Goal: Navigation & Orientation: Find specific page/section

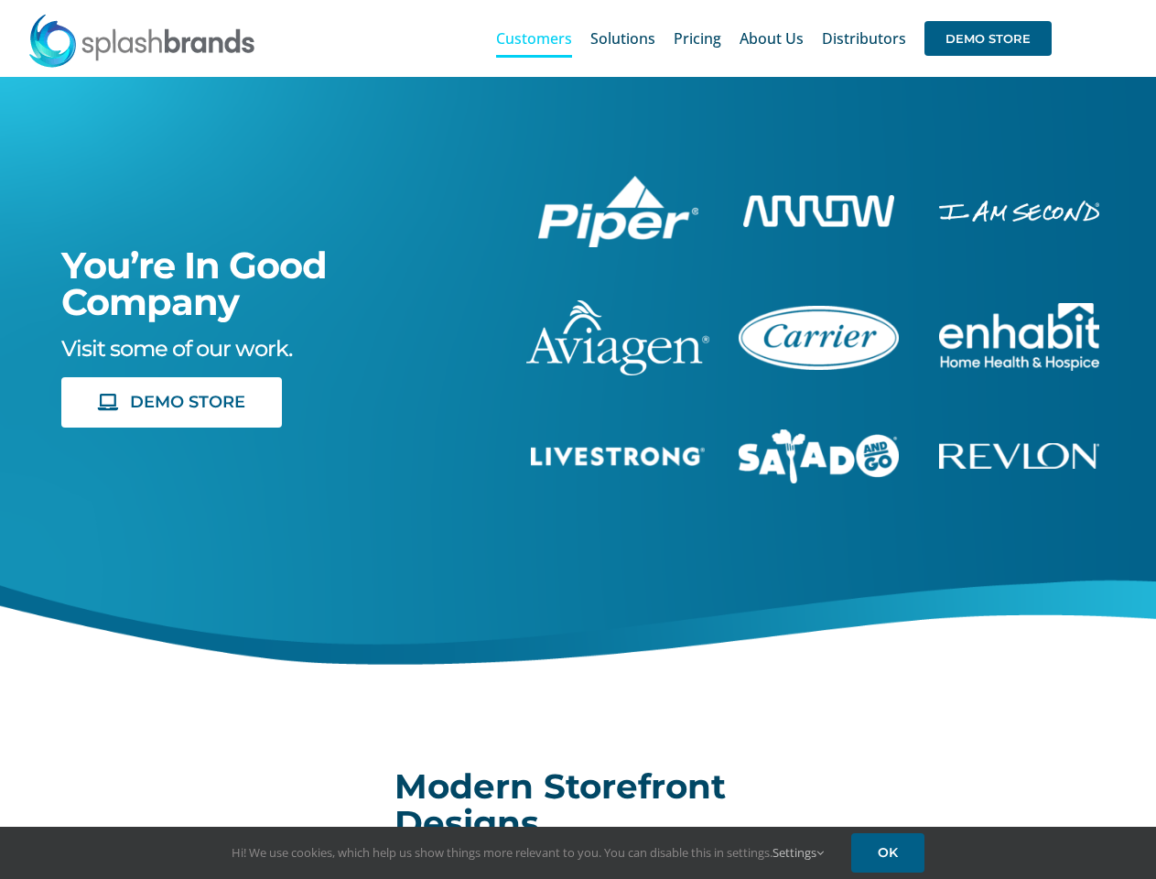
click at [578, 439] on div "You’re In Good Company Visit some of our work. DEMO STORE" at bounding box center [578, 397] width 1203 height 641
click at [1044, 0] on div "Search for: * Customers Solutions Stores New Hire Kits Manufacturing Store Mark…" at bounding box center [577, 38] width 1101 height 77
click at [988, 38] on span "DEMO STORE" at bounding box center [987, 38] width 127 height 35
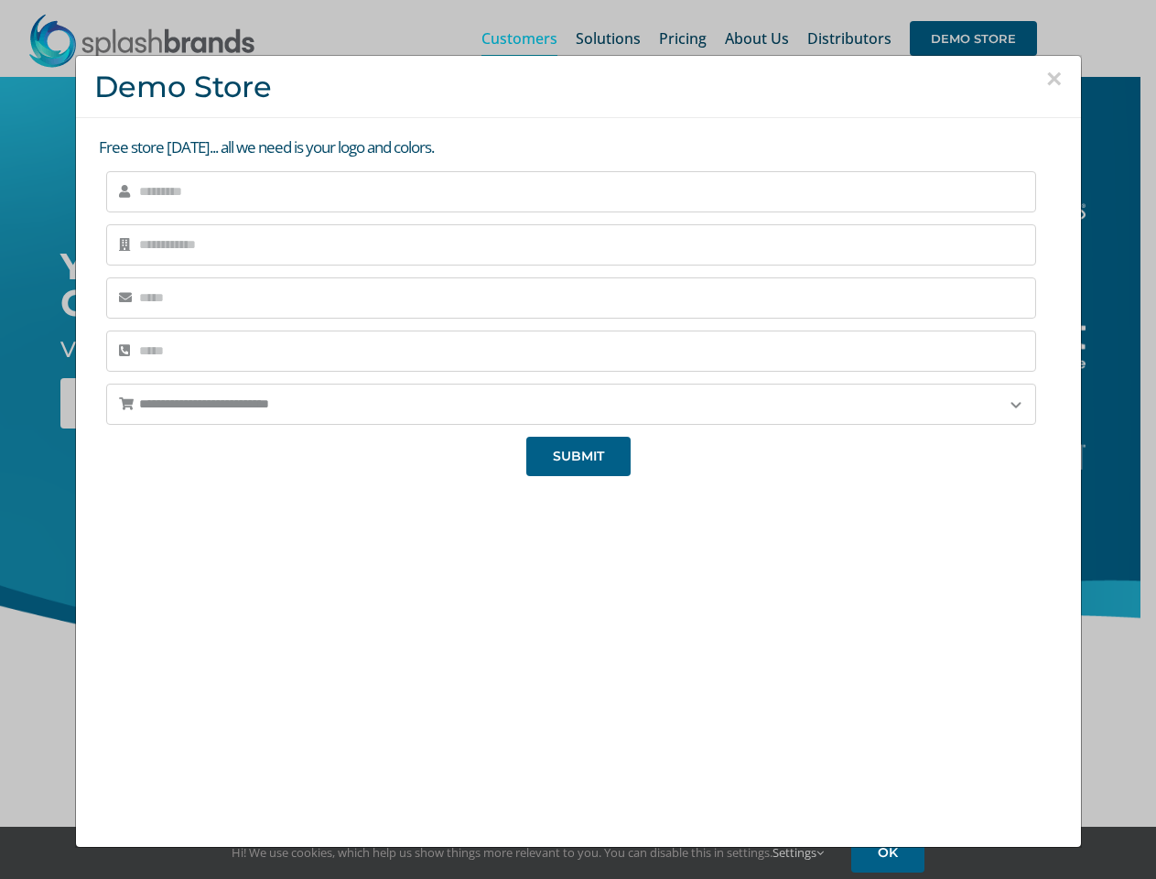
click at [171, 483] on div "We're super excited to hear from you! We'll be reaching out very soon, so we ca…" at bounding box center [577, 655] width 968 height 345
click at [799, 852] on div "**********" at bounding box center [578, 439] width 1156 height 879
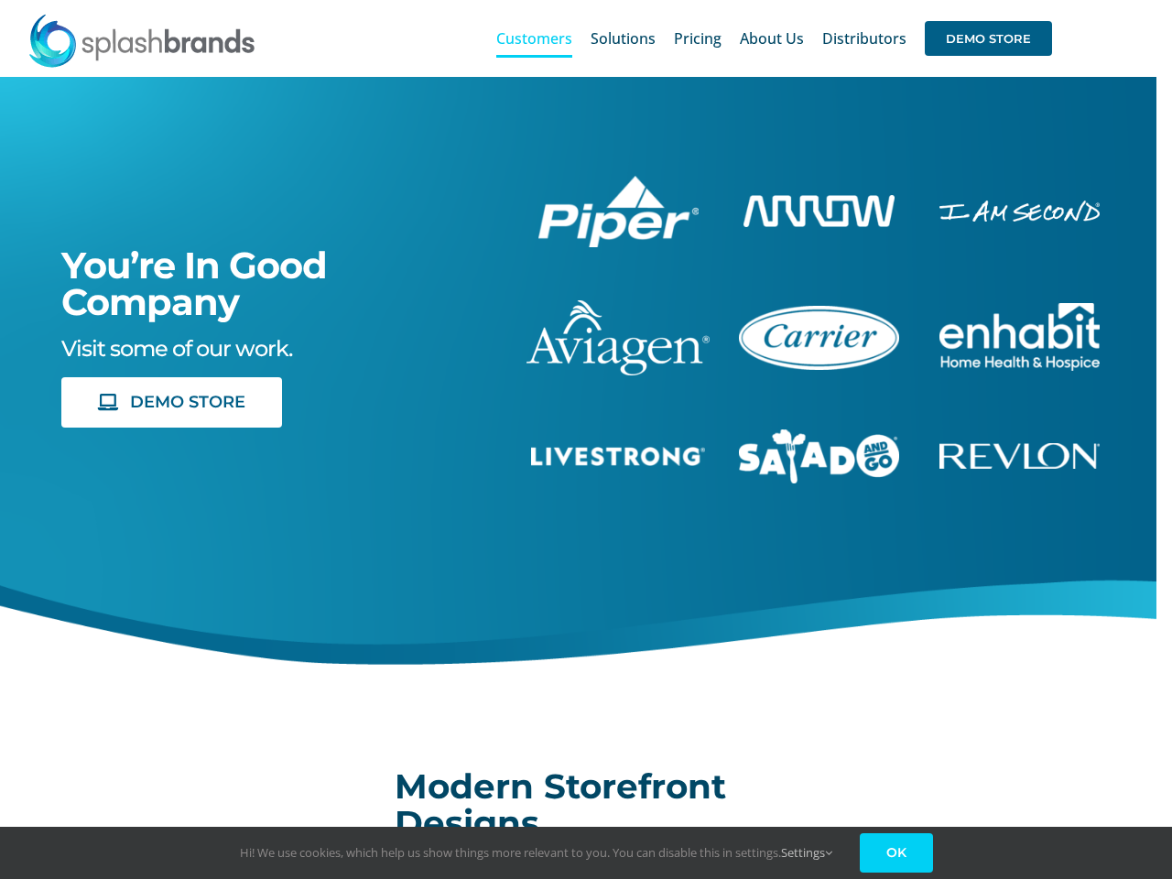
click at [891, 852] on link "OK" at bounding box center [895, 852] width 73 height 39
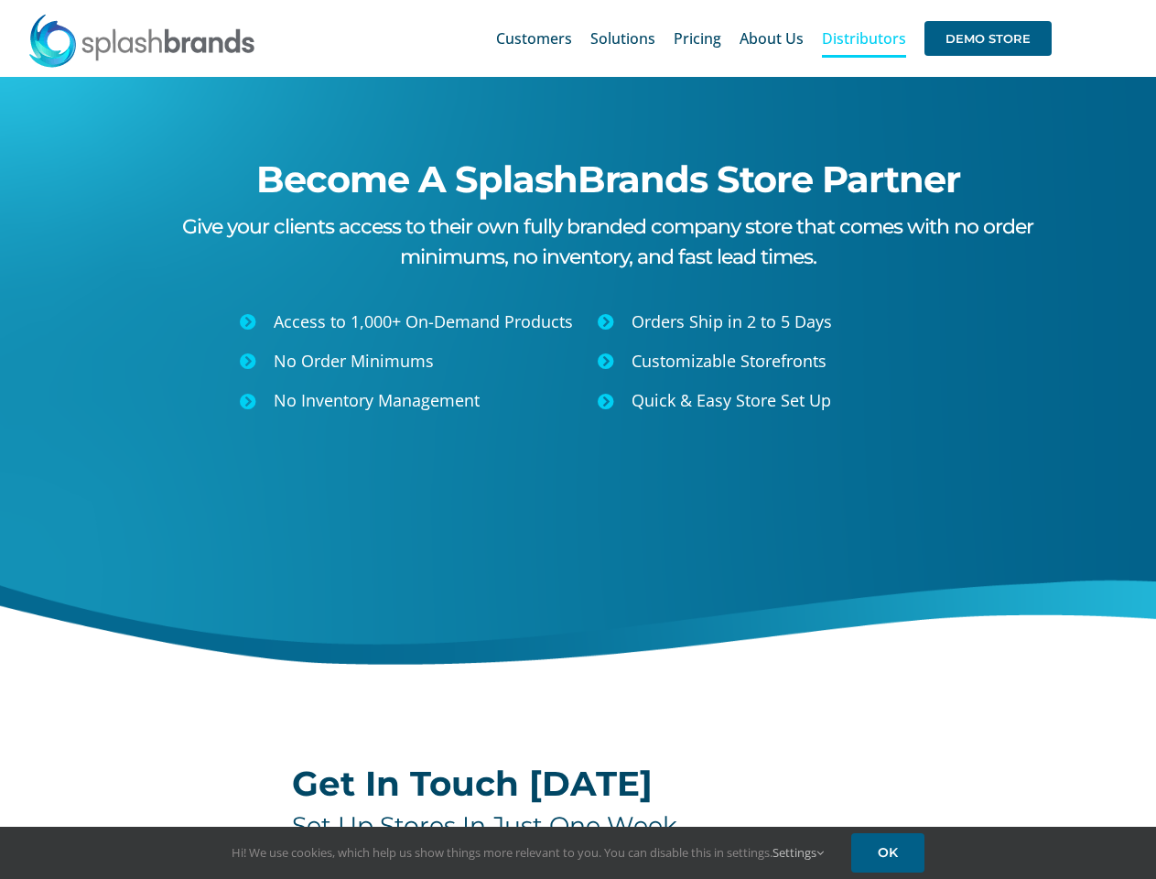
click at [578, 439] on div "Become A SplashBrands Store Partner Give your clients access to their own fully…" at bounding box center [578, 397] width 1203 height 641
click at [1044, 0] on div "Search for: * Customers Solutions Stores New Hire Kits Manufacturing Store Mark…" at bounding box center [577, 38] width 1101 height 77
click at [988, 38] on span "DEMO STORE" at bounding box center [987, 38] width 127 height 35
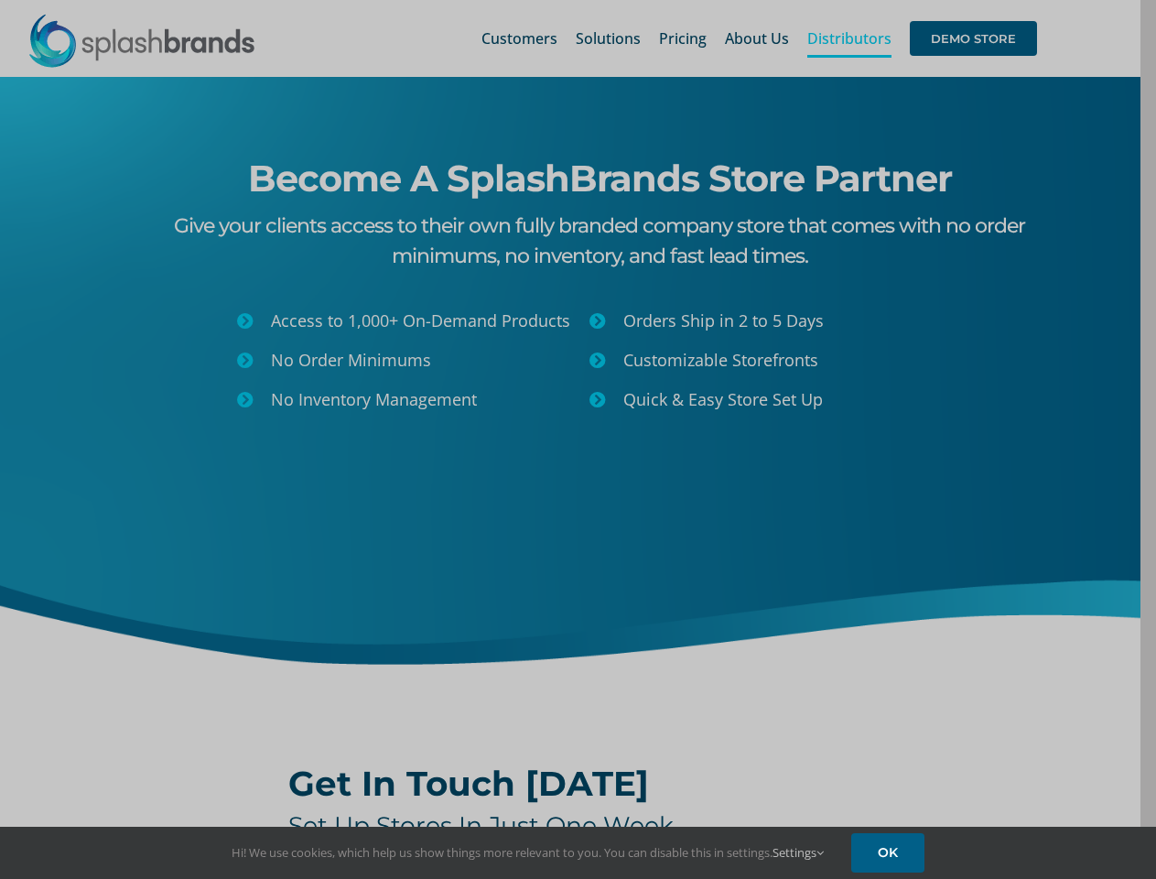
click at [799, 852] on link "Settings" at bounding box center [797, 852] width 51 height 16
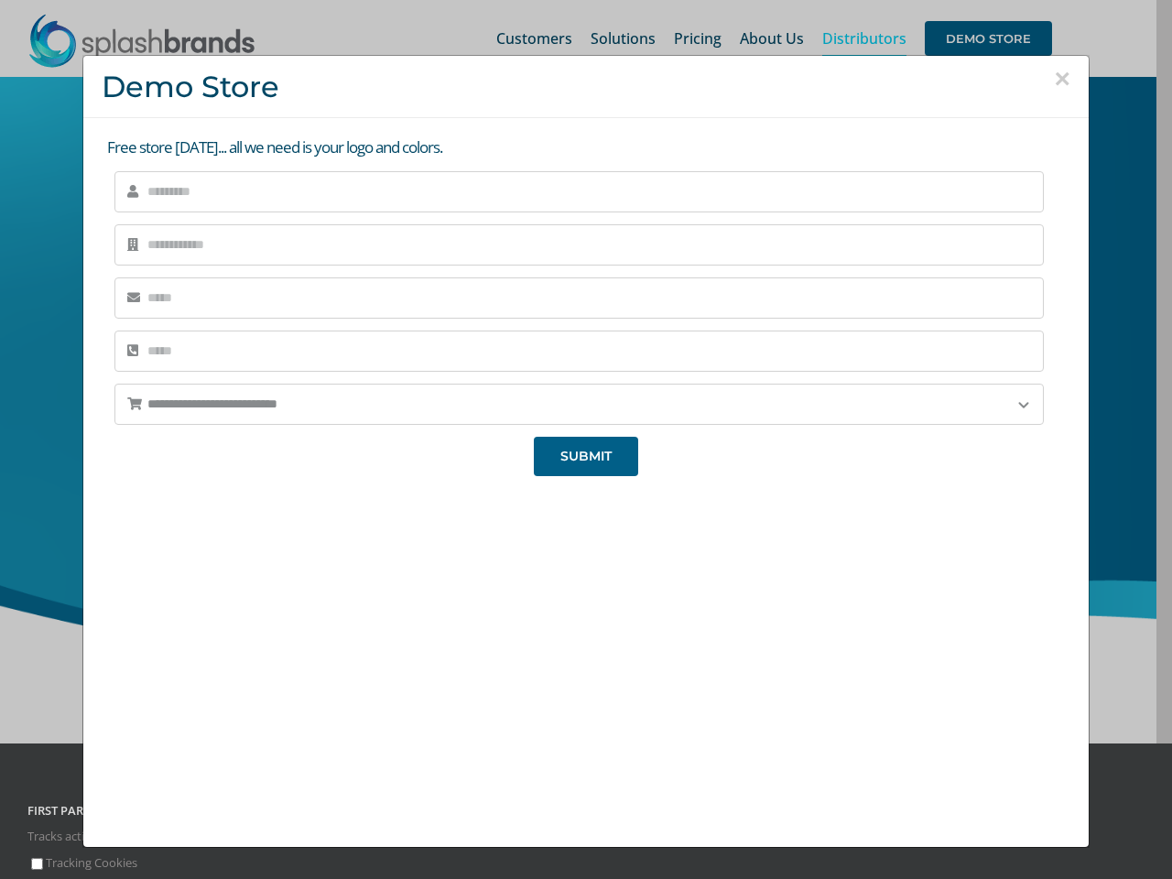
click at [891, 852] on div "**********" at bounding box center [586, 439] width 1172 height 879
